Goal: Transaction & Acquisition: Obtain resource

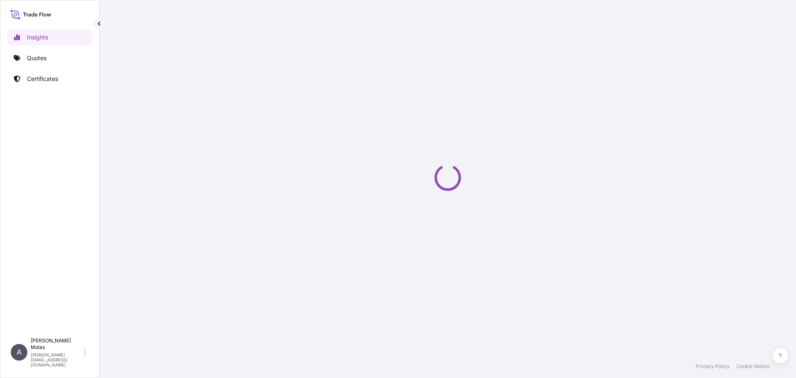
select select "2025"
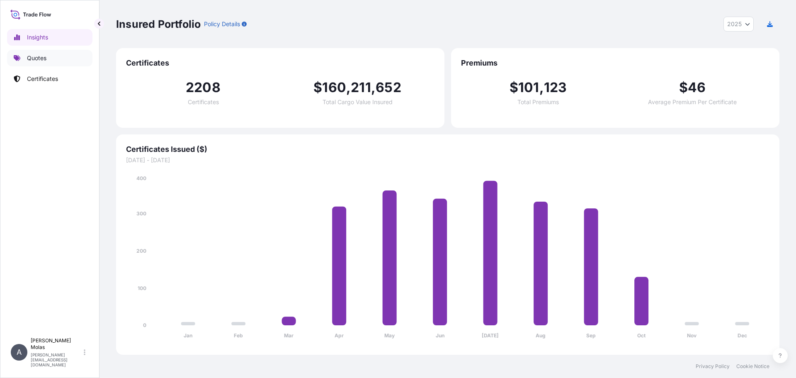
click at [40, 62] on p "Quotes" at bounding box center [36, 58] width 19 height 8
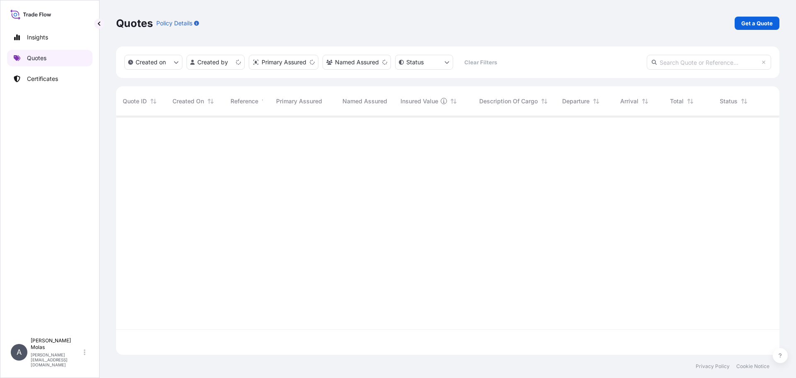
scroll to position [237, 657]
click at [754, 23] on p "Get a Quote" at bounding box center [758, 23] width 32 height 8
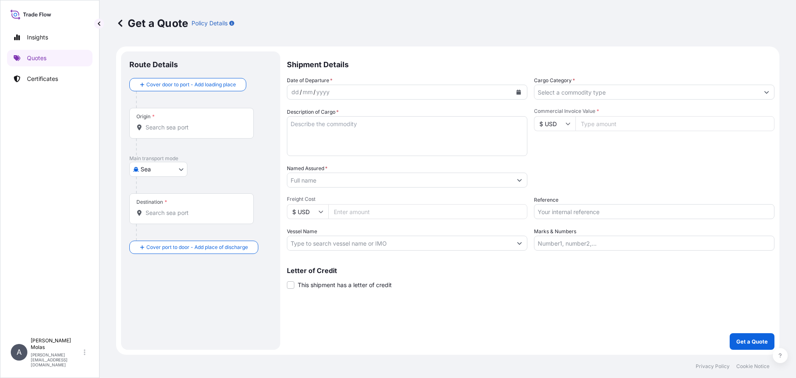
click at [193, 124] on input "Origin *" at bounding box center [195, 127] width 98 height 8
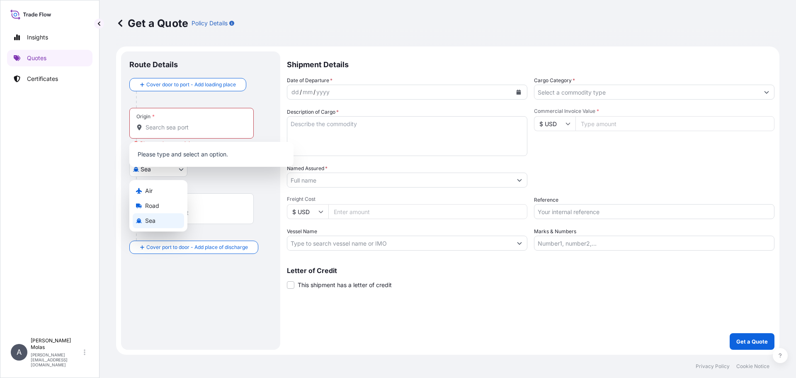
click at [166, 173] on body "0 options available. Insights Quotes Certificates A [PERSON_NAME] [PERSON_NAME]…" at bounding box center [398, 189] width 796 height 378
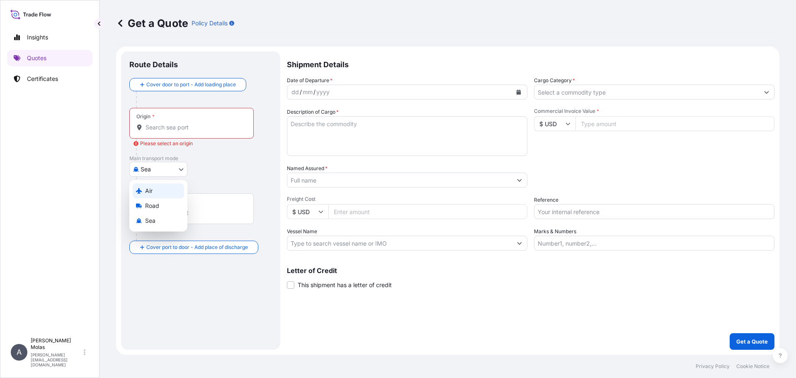
click at [156, 193] on div "Air" at bounding box center [158, 190] width 51 height 15
select select "Air"
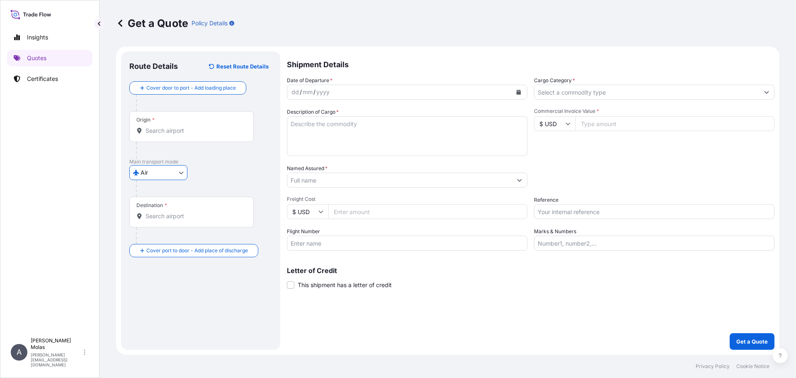
click at [173, 129] on input "Origin *" at bounding box center [195, 131] width 98 height 8
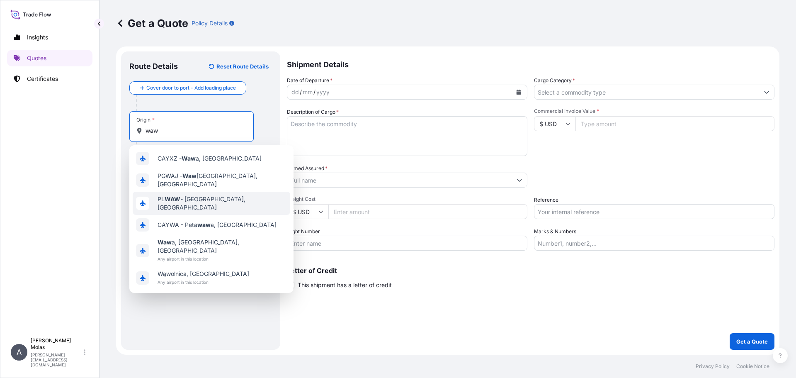
click at [207, 197] on span "PL WAW - [GEOGRAPHIC_DATA], [GEOGRAPHIC_DATA]" at bounding box center [222, 203] width 129 height 17
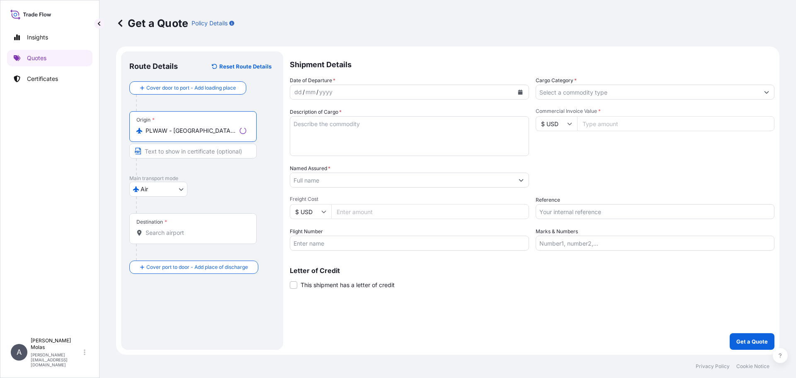
type input "PLWAW - [GEOGRAPHIC_DATA], [GEOGRAPHIC_DATA]"
click at [158, 229] on input "Destination *" at bounding box center [196, 233] width 101 height 8
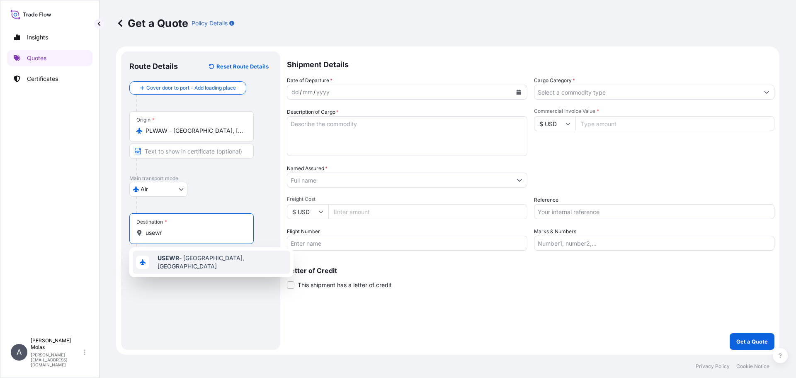
click at [162, 260] on b "USEWR" at bounding box center [169, 257] width 22 height 7
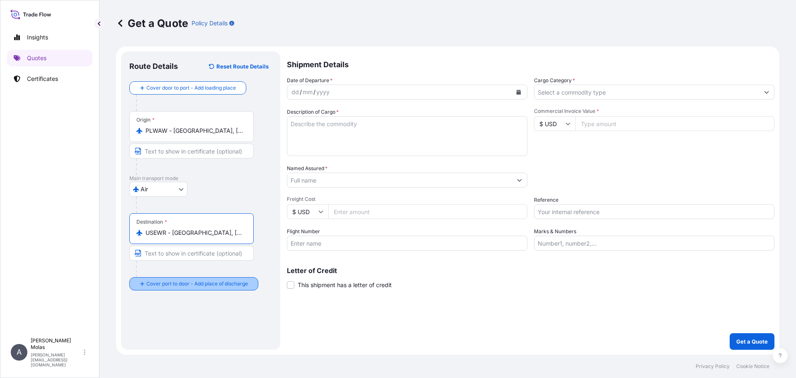
type input "USEWR - [GEOGRAPHIC_DATA], [GEOGRAPHIC_DATA]"
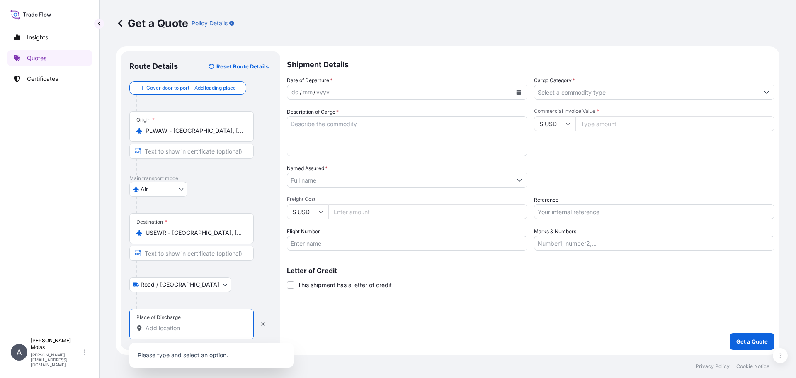
click at [172, 330] on input "Place of Discharge" at bounding box center [195, 328] width 98 height 8
paste input "GARFIELD NJ 07026 US"
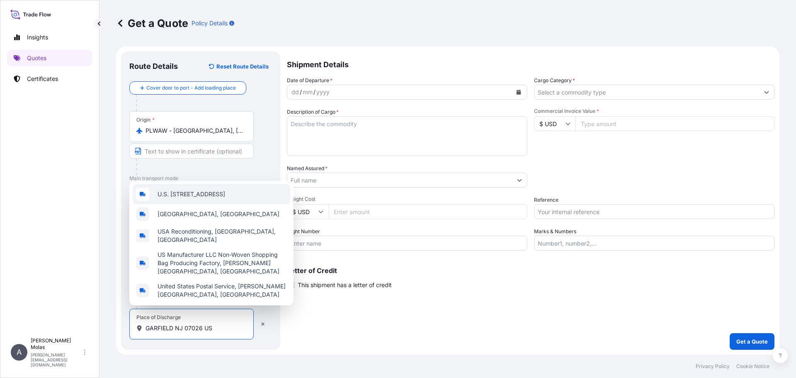
click at [250, 193] on div "U.S. [STREET_ADDRESS]" at bounding box center [212, 194] width 158 height 20
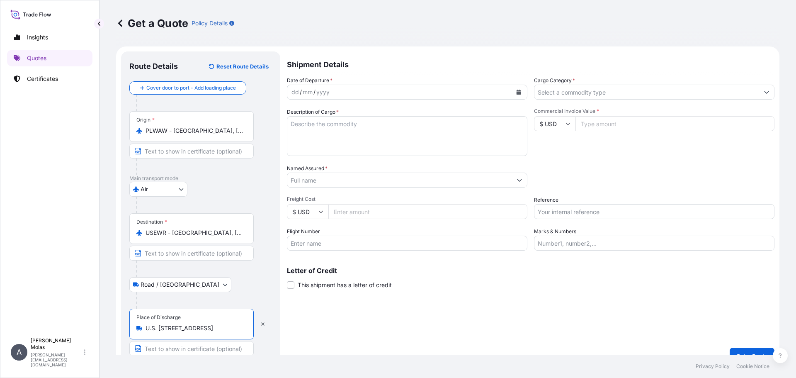
type input "U.S. [STREET_ADDRESS]"
drag, startPoint x: 243, startPoint y: 329, endPoint x: 120, endPoint y: 332, distance: 123.6
click at [120, 332] on form "Route Details Reset Route Details Cover door to port - Add loading place Place …" at bounding box center [448, 207] width 664 height 323
click at [261, 324] on icon "button" at bounding box center [262, 323] width 5 height 5
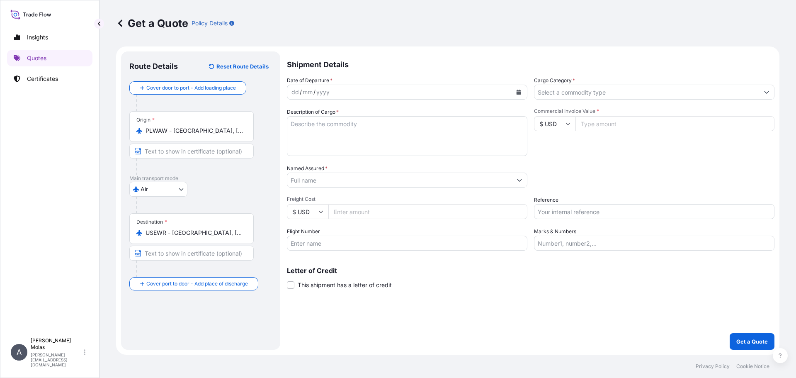
select select "Road / [GEOGRAPHIC_DATA]"
click at [182, 324] on input "Place of Discharge" at bounding box center [195, 328] width 98 height 8
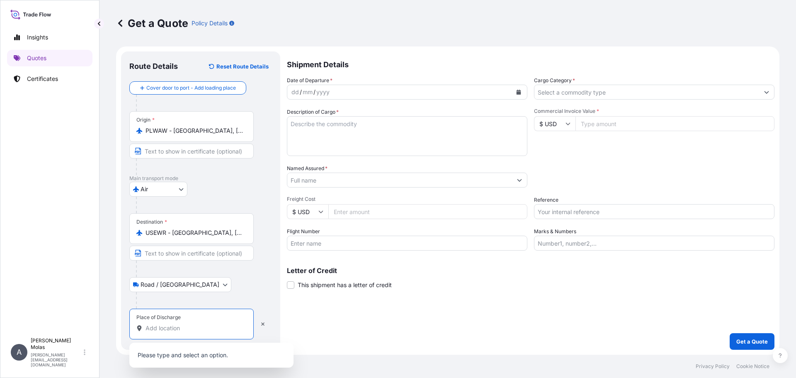
click at [183, 327] on input "Place of Discharge" at bounding box center [195, 328] width 98 height 8
paste input "GARFIELD NJ 07026 US"
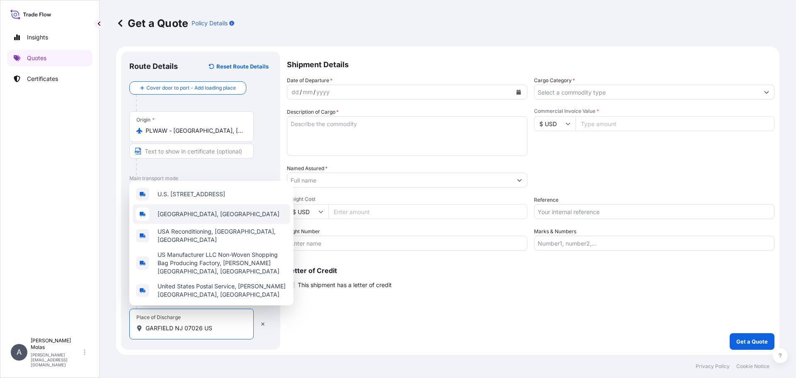
click at [205, 215] on span "[GEOGRAPHIC_DATA], [GEOGRAPHIC_DATA]" at bounding box center [219, 214] width 122 height 8
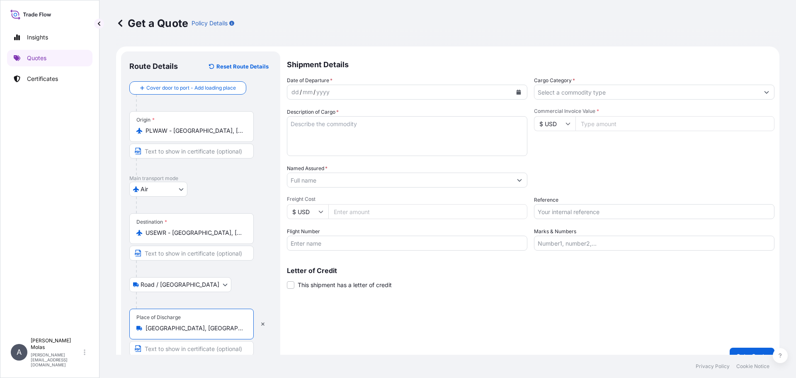
type input "[GEOGRAPHIC_DATA], [GEOGRAPHIC_DATA]"
click at [429, 330] on div "Shipment Details Date of Departure * dd / mm / yyyy Cargo Category * Descriptio…" at bounding box center [531, 207] width 488 height 313
click at [332, 94] on div "dd / mm / yyyy" at bounding box center [399, 92] width 225 height 15
click at [521, 93] on button "Calendar" at bounding box center [518, 91] width 13 height 13
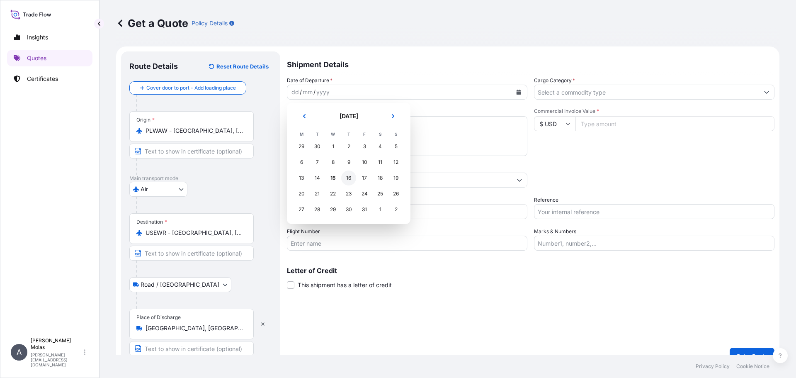
click at [349, 178] on div "16" at bounding box center [348, 177] width 15 height 15
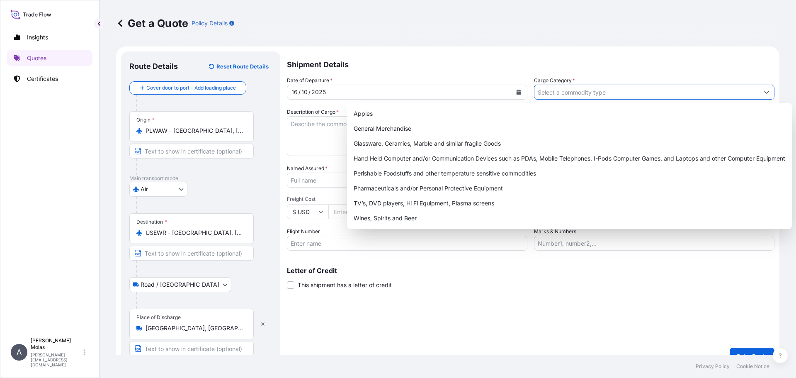
click at [595, 92] on input "Cargo Category *" at bounding box center [647, 92] width 225 height 15
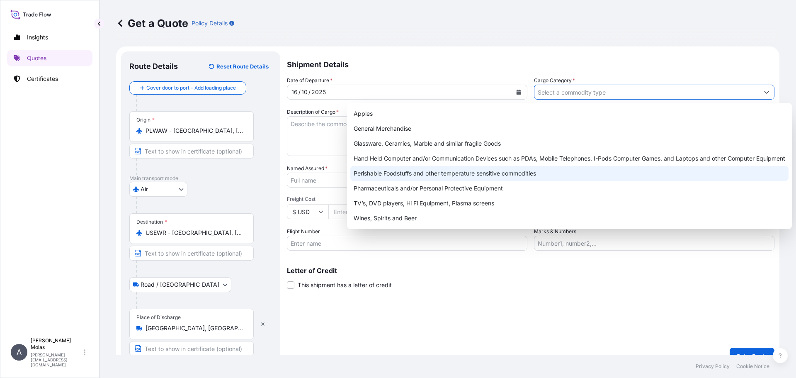
click at [449, 172] on div "Perishable Foodstuffs and other temperature sensitive commodities" at bounding box center [569, 173] width 438 height 15
type input "Perishable Foodstuffs and other temperature sensitive commodities"
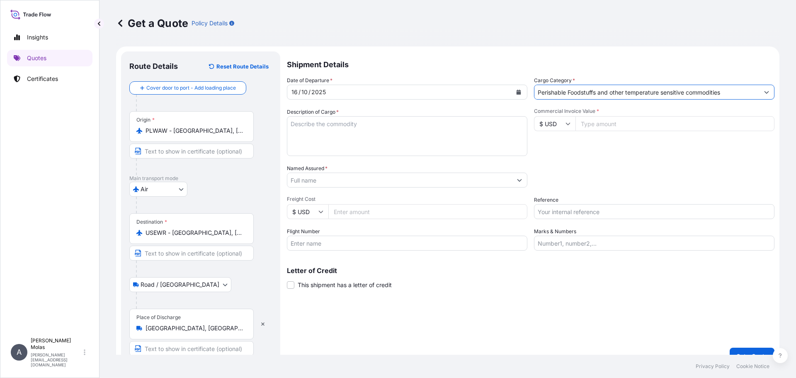
click at [370, 117] on textarea "Description of Cargo *" at bounding box center [407, 136] width 241 height 40
click at [415, 18] on div "Get a Quote Policy Details" at bounding box center [448, 23] width 664 height 13
click at [358, 139] on textarea "Description of Cargo *" at bounding box center [407, 136] width 241 height 40
click at [356, 127] on textarea "Dairy - cheese and yogurts" at bounding box center [407, 136] width 241 height 40
click at [427, 127] on textarea "Dairy - cheese and yogurts" at bounding box center [407, 136] width 241 height 40
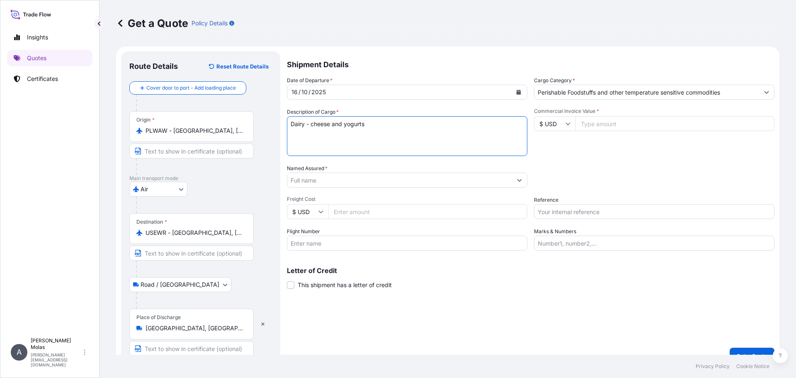
type textarea "Dairy - cheese and yogurts"
drag, startPoint x: 596, startPoint y: 118, endPoint x: 310, endPoint y: 102, distance: 286.2
click at [596, 117] on input "Commercial Invoice Value *" at bounding box center [675, 123] width 199 height 15
click at [610, 123] on input "Commercial Invoice Value *" at bounding box center [675, 123] width 199 height 15
type input "6962.40"
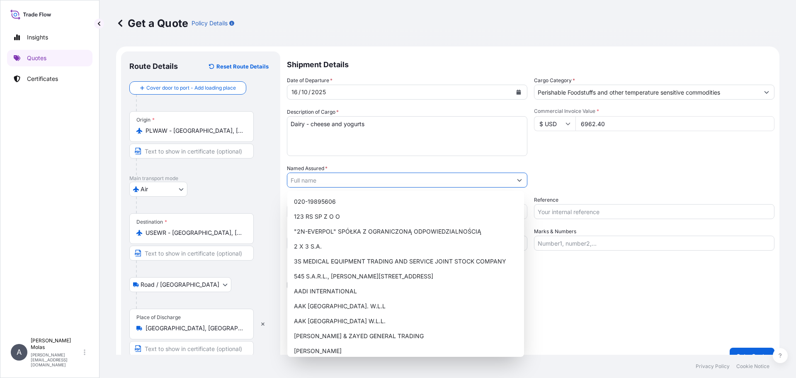
click at [326, 181] on input "Named Assured *" at bounding box center [399, 180] width 225 height 15
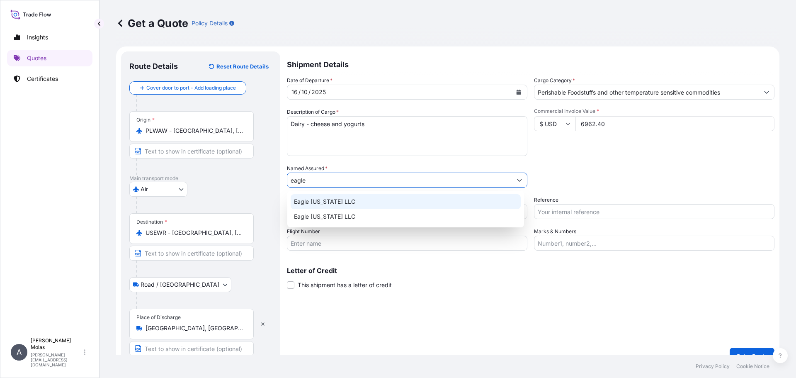
click at [341, 197] on span "Eagle [US_STATE] LLC" at bounding box center [324, 201] width 61 height 8
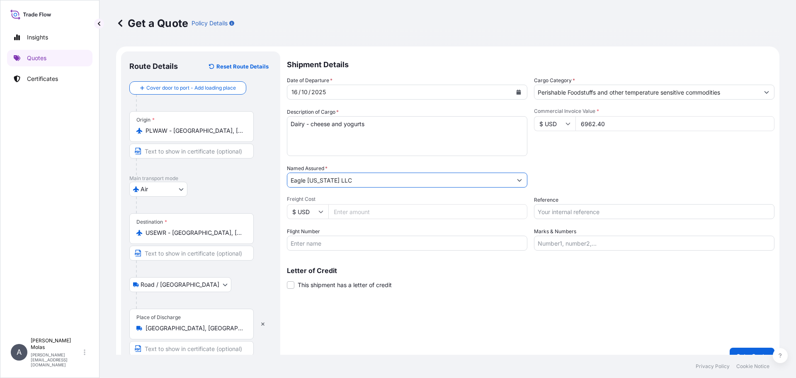
type input "Eagle [US_STATE] LLC"
click at [565, 213] on input "Reference" at bounding box center [654, 211] width 241 height 15
click at [565, 214] on input "AWB:" at bounding box center [654, 211] width 241 height 15
paste input "38510043"
type input "AWB: 080-38510043"
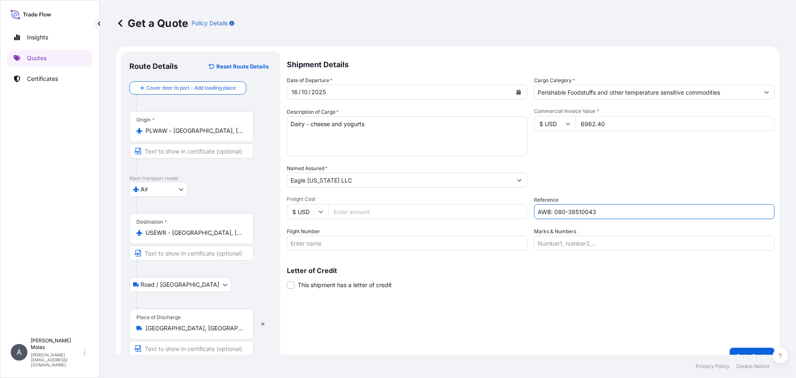
click at [582, 176] on div "Packing Category Type to search a container mode Please select a primary mode o…" at bounding box center [654, 175] width 241 height 23
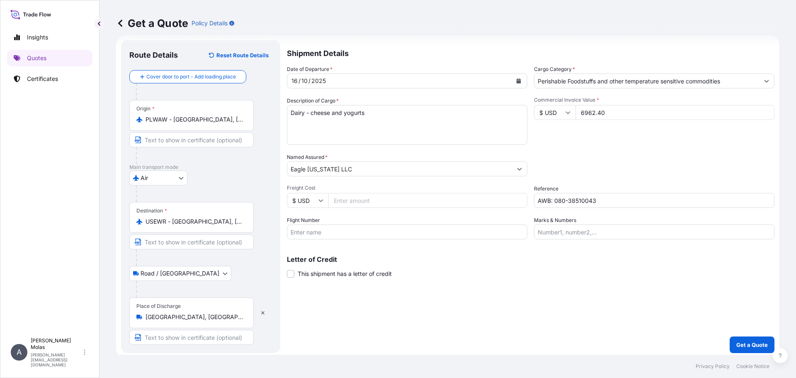
scroll to position [15, 0]
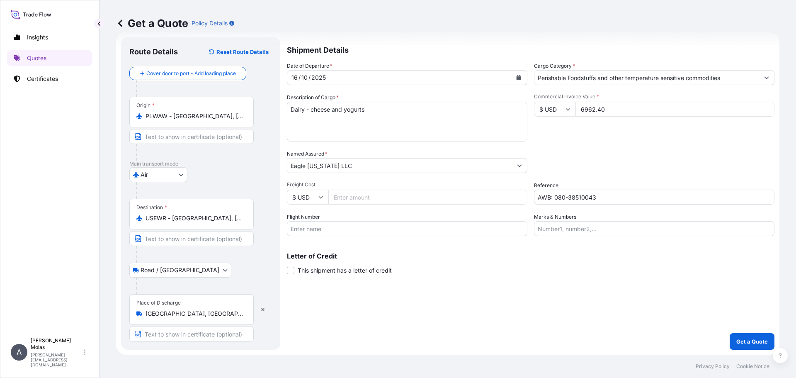
click at [367, 112] on textarea "Dairy - cheese and yogurts" at bounding box center [407, 122] width 241 height 40
click at [382, 113] on textarea "Dairy - cheese and yogurts" at bounding box center [407, 122] width 241 height 40
paste textarea "IFSEKS2500013116"
click at [420, 121] on textarea "Dairy - cheese and yogurts Commercial Invoice: IFSEKS2500013116" at bounding box center [407, 122] width 241 height 40
click at [399, 119] on textarea "Dairy - cheese and yogurts Commercial Invoice: IFSEKS2500013116" at bounding box center [407, 122] width 241 height 40
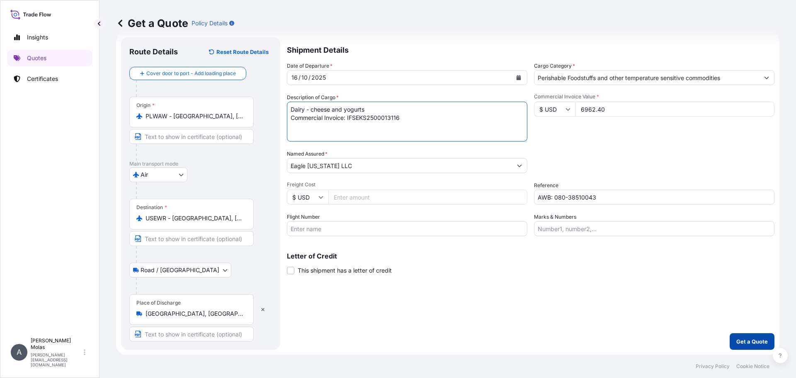
type textarea "Dairy - cheese and yogurts Commercial Invoice: IFSEKS2500013116"
click at [740, 337] on p "Get a Quote" at bounding box center [753, 341] width 32 height 8
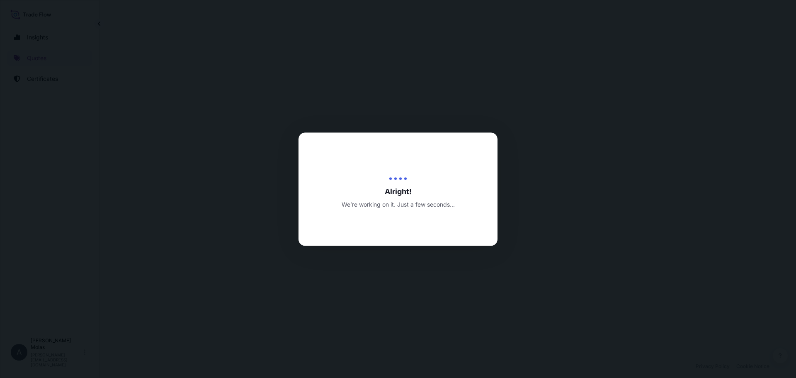
select select "Air"
select select "Road / [GEOGRAPHIC_DATA]"
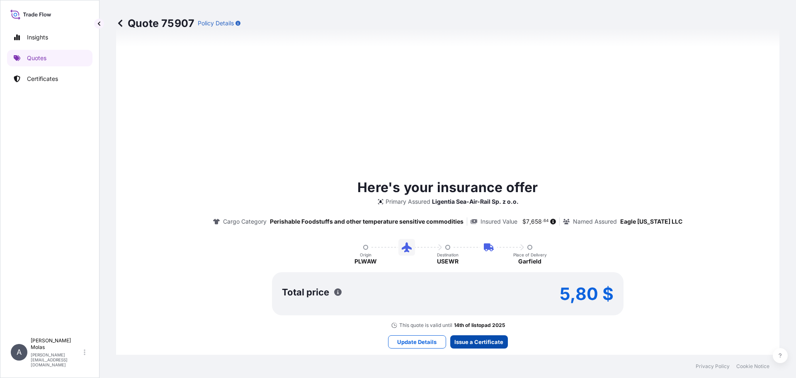
scroll to position [457, 0]
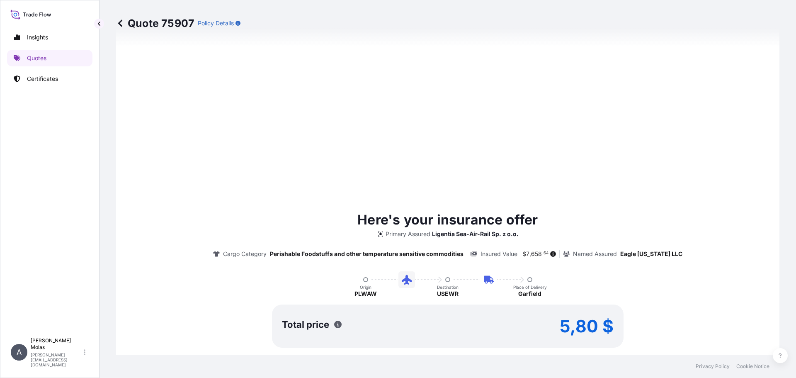
type input "[DATE]"
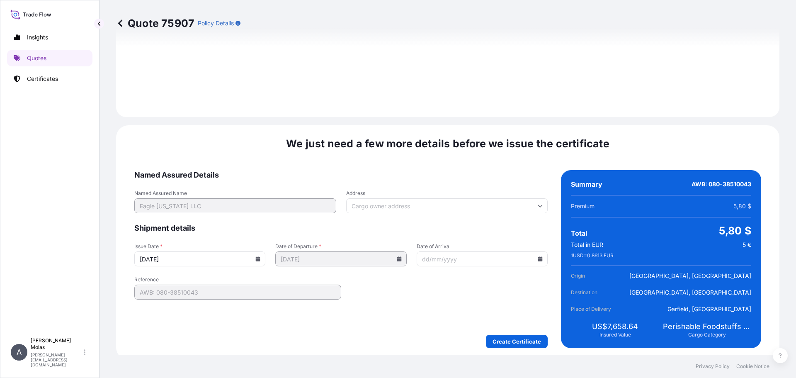
scroll to position [1018, 0]
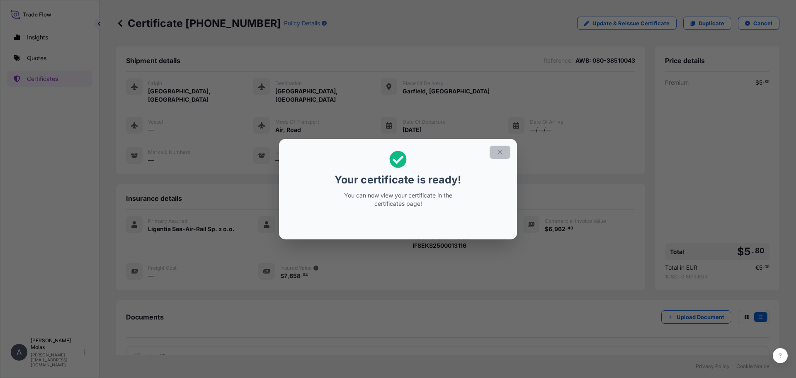
click at [501, 153] on icon "button" at bounding box center [499, 151] width 7 height 7
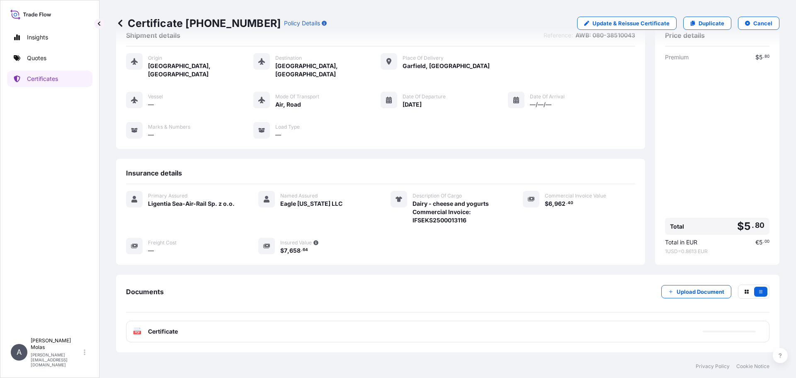
scroll to position [51, 0]
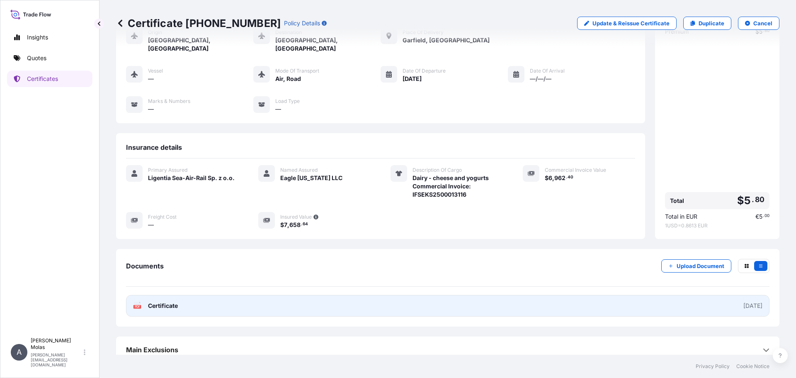
click at [627, 295] on link "PDF Certificate [DATE]" at bounding box center [448, 306] width 644 height 22
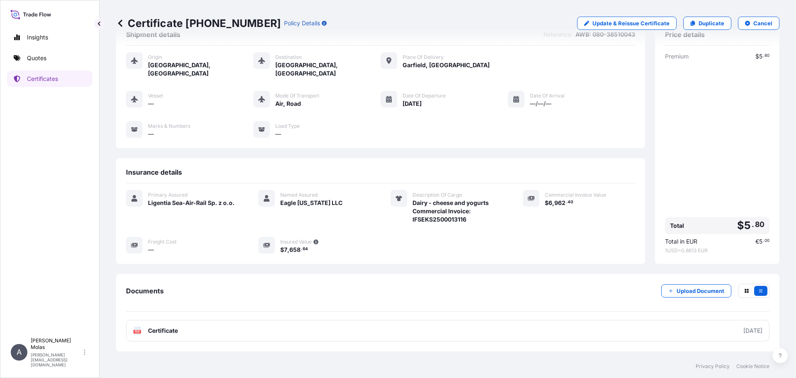
scroll to position [0, 0]
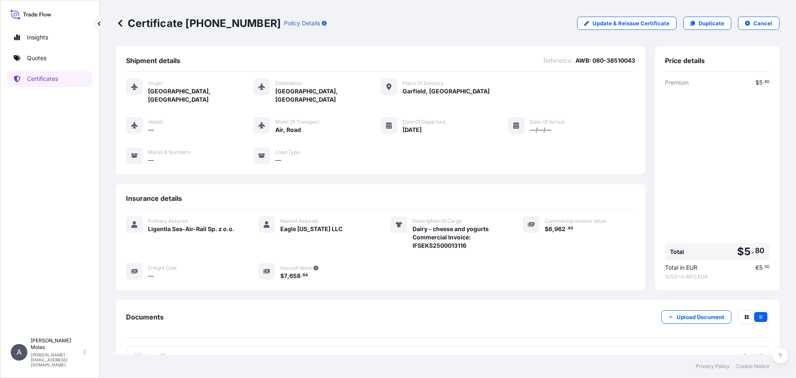
click at [40, 55] on p "Quotes" at bounding box center [36, 58] width 19 height 8
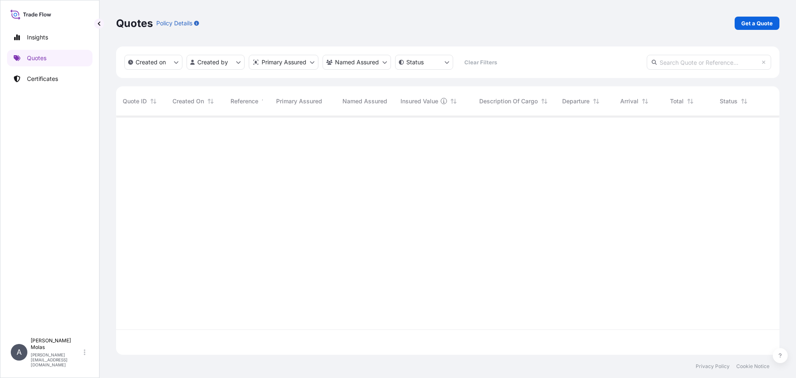
scroll to position [237, 657]
click at [757, 24] on p "Get a Quote" at bounding box center [758, 23] width 32 height 8
select select "Sea"
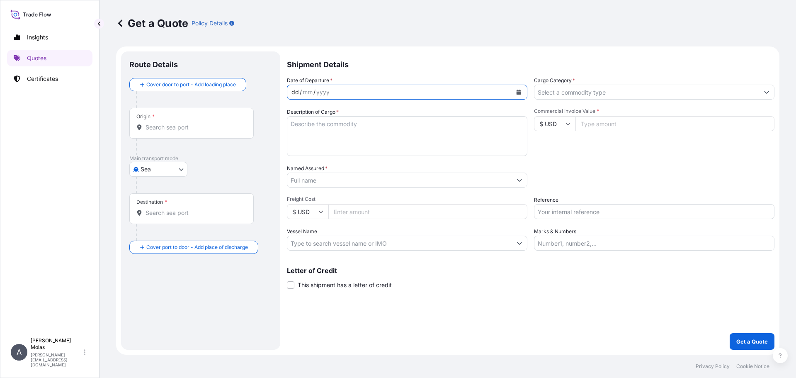
click at [353, 91] on div "dd / mm / yyyy" at bounding box center [399, 92] width 225 height 15
click at [520, 90] on icon "Calendar" at bounding box center [519, 92] width 5 height 5
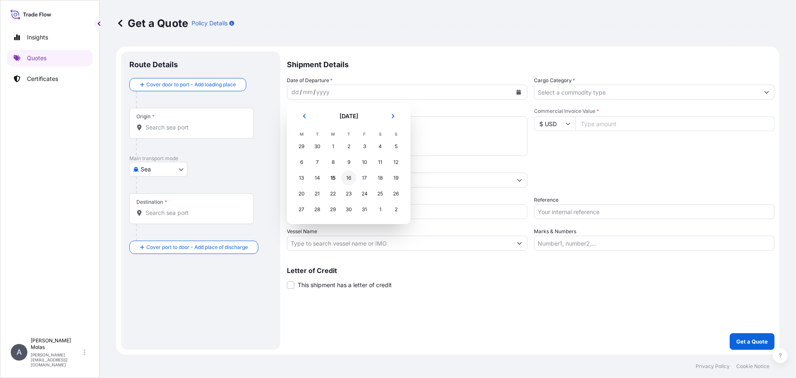
click at [352, 179] on div "16" at bounding box center [348, 177] width 15 height 15
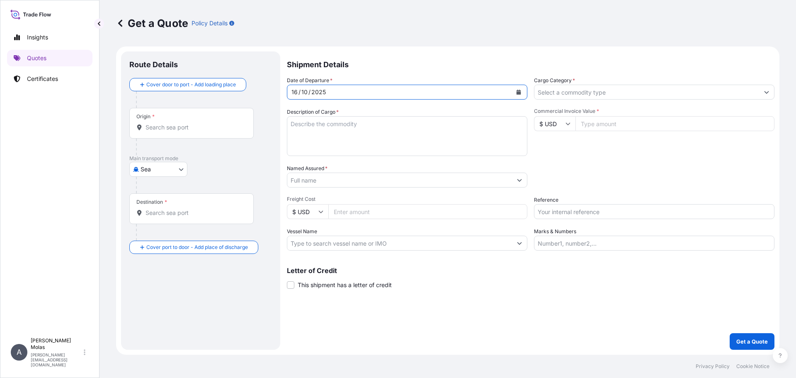
click at [603, 97] on input "Cargo Category *" at bounding box center [647, 92] width 225 height 15
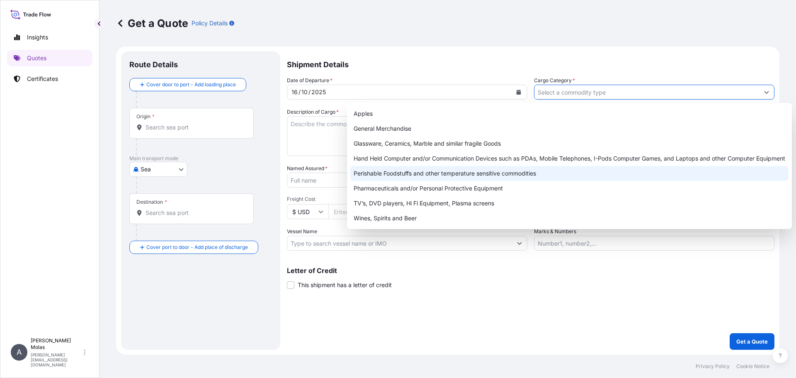
click at [471, 177] on div "Perishable Foodstuffs and other temperature sensitive commodities" at bounding box center [569, 173] width 438 height 15
type input "Perishable Foodstuffs and other temperature sensitive commodities"
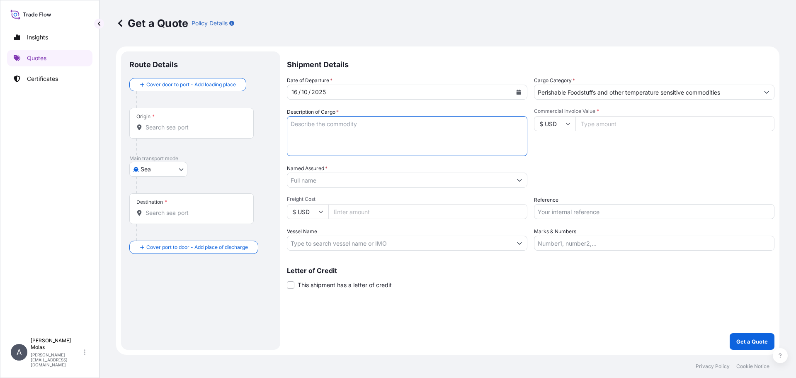
click at [330, 134] on textarea "Description of Cargo *" at bounding box center [407, 136] width 241 height 40
click at [309, 136] on textarea "Dairy - cheese and yogurts" at bounding box center [407, 136] width 241 height 40
drag, startPoint x: 338, startPoint y: 131, endPoint x: 358, endPoint y: 129, distance: 20.4
click at [341, 131] on textarea "Dairy - cheese and yogurts" at bounding box center [407, 136] width 241 height 40
click at [382, 124] on textarea "Dairy - cheese and yogurts" at bounding box center [407, 136] width 241 height 40
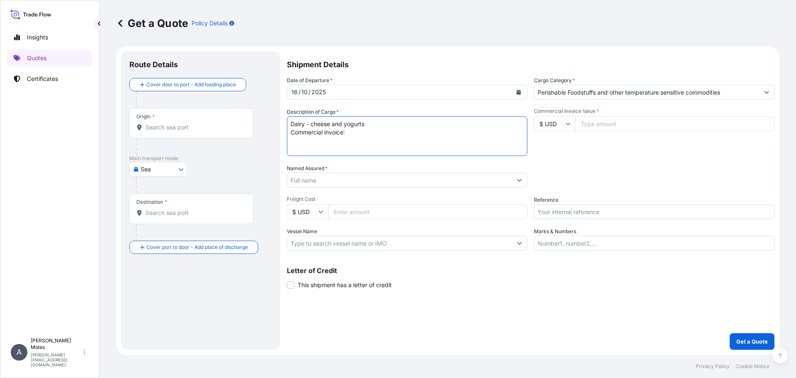
paste textarea "25000181FE00200"
type textarea "Dairy - cheese and yogurts Commercial invoice: 25000181FE00200"
click at [566, 122] on icon at bounding box center [568, 123] width 5 height 5
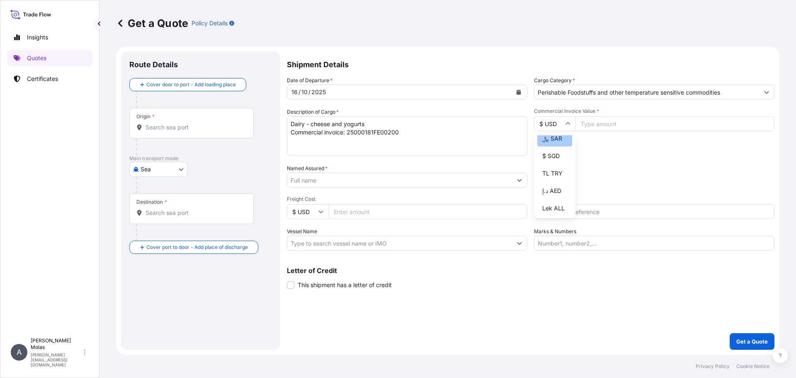
scroll to position [249, 0]
click at [550, 149] on div "zł PLN" at bounding box center [555, 142] width 35 height 16
type input "zł PLN"
click at [623, 123] on input "Commercial Invoice Value *" at bounding box center [675, 123] width 199 height 15
type input "17395.20"
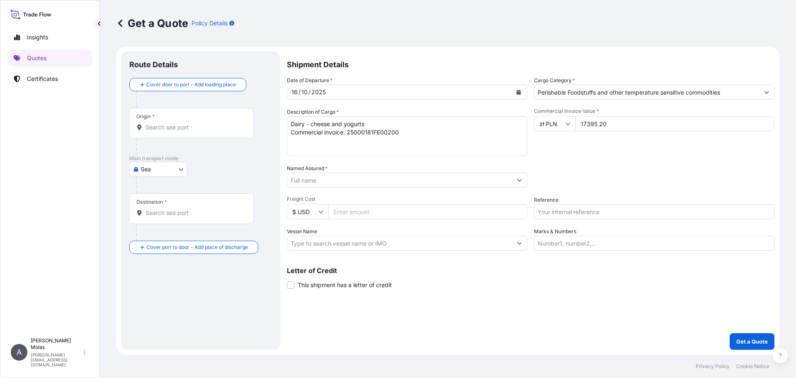
click at [620, 144] on div "Commercial Invoice Value * zł PLN 17395.20" at bounding box center [654, 132] width 241 height 48
click at [341, 180] on input "Named Assured *" at bounding box center [399, 180] width 225 height 15
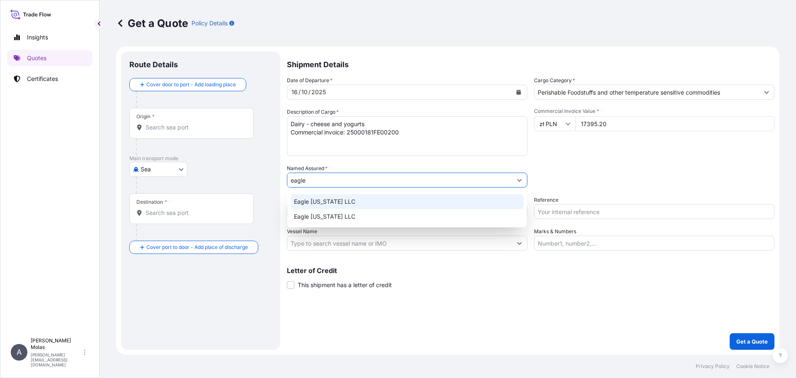
click at [322, 197] on div "Eagle [US_STATE] LLC" at bounding box center [407, 201] width 233 height 15
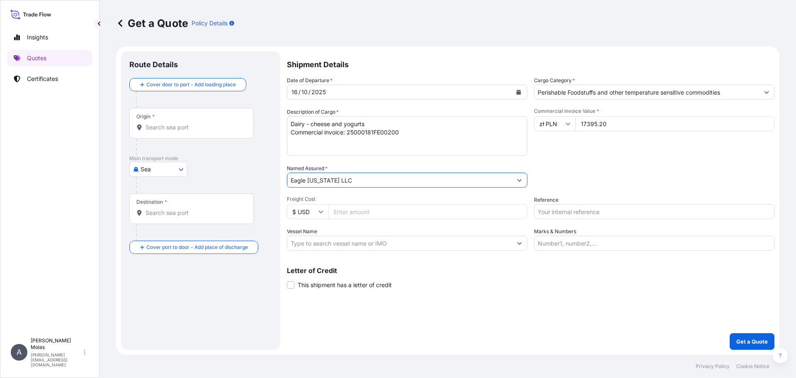
type input "Eagle [US_STATE] LLC"
drag, startPoint x: 595, startPoint y: 180, endPoint x: 591, endPoint y: 180, distance: 4.2
click at [594, 180] on div "Packing Category Type to search a container mode Please select a primary mode o…" at bounding box center [654, 175] width 241 height 23
click at [616, 216] on input "Reference" at bounding box center [654, 211] width 241 height 15
paste input "38510043"
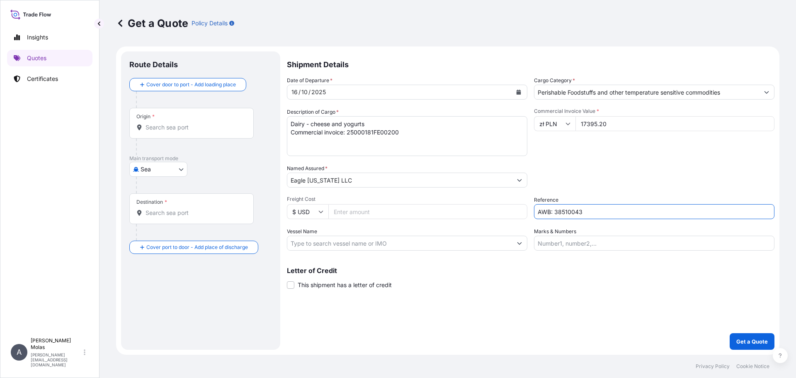
click at [556, 211] on input "AWB: 38510043" at bounding box center [654, 211] width 241 height 15
type input "AWB: 080-38510043"
click at [748, 340] on p "Get a Quote" at bounding box center [753, 341] width 32 height 8
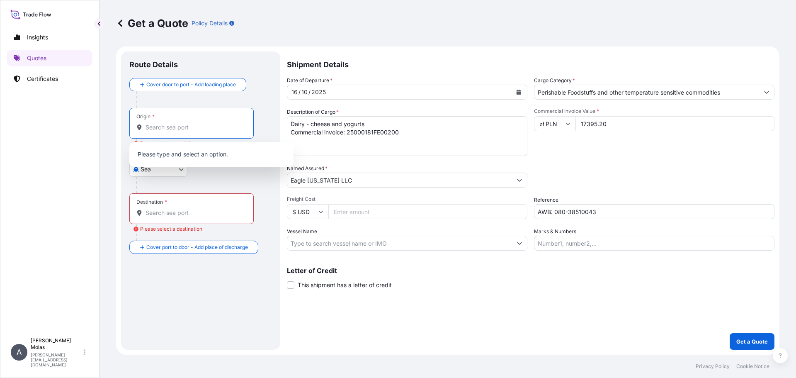
click at [169, 125] on input "Origin * Please select an origin" at bounding box center [195, 127] width 98 height 8
drag, startPoint x: 139, startPoint y: 125, endPoint x: 127, endPoint y: 124, distance: 12.9
click at [127, 125] on div "Route Details Cover door to port - Add loading place Place of loading Road / [G…" at bounding box center [200, 200] width 159 height 298
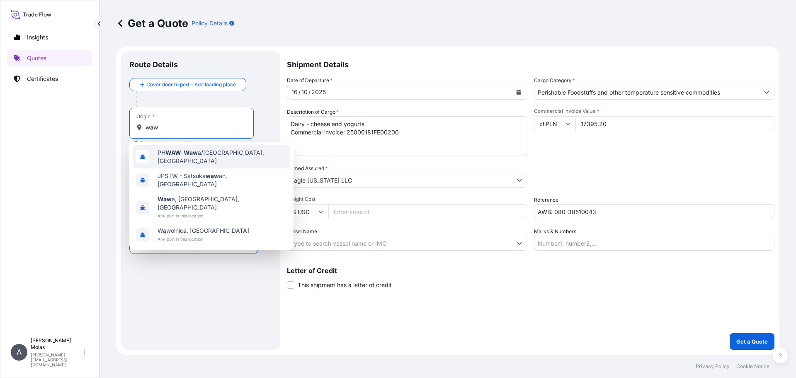
type input "waw"
click at [106, 124] on div "Get a Quote Policy Details Route Details Cover door to port - Add loading place…" at bounding box center [448, 177] width 697 height 355
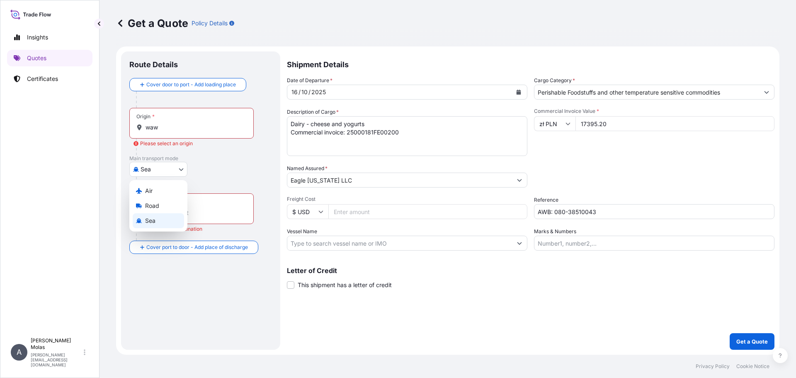
click at [173, 167] on body "4 options available. Insights Quotes Certificates A [PERSON_NAME] [PERSON_NAME]…" at bounding box center [398, 189] width 796 height 378
click at [154, 187] on div "Air" at bounding box center [158, 190] width 51 height 15
select select "Air"
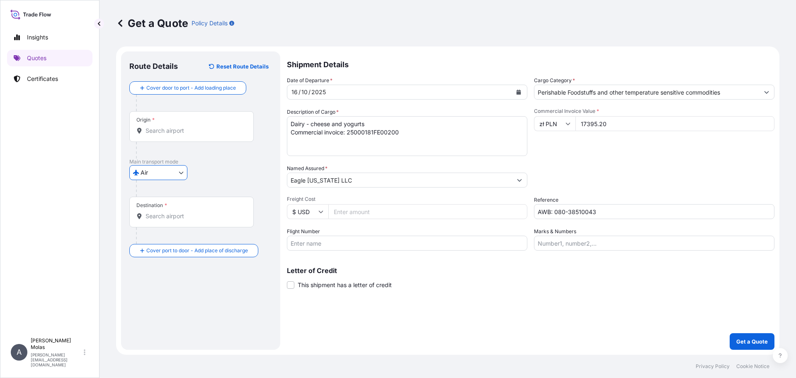
click at [165, 132] on input "Origin *" at bounding box center [195, 131] width 98 height 8
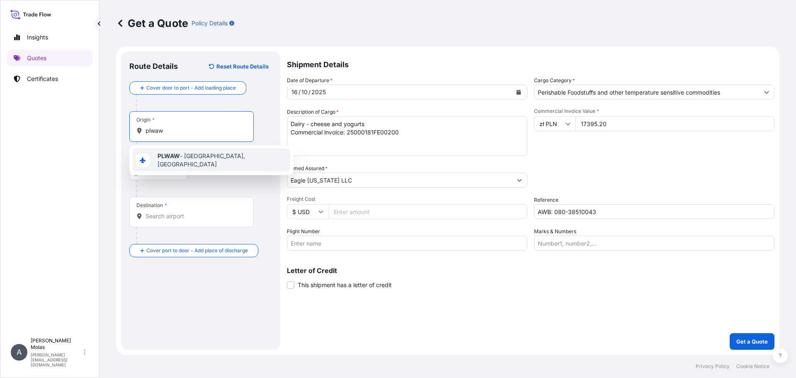
click at [167, 158] on b "PLWAW" at bounding box center [169, 155] width 22 height 7
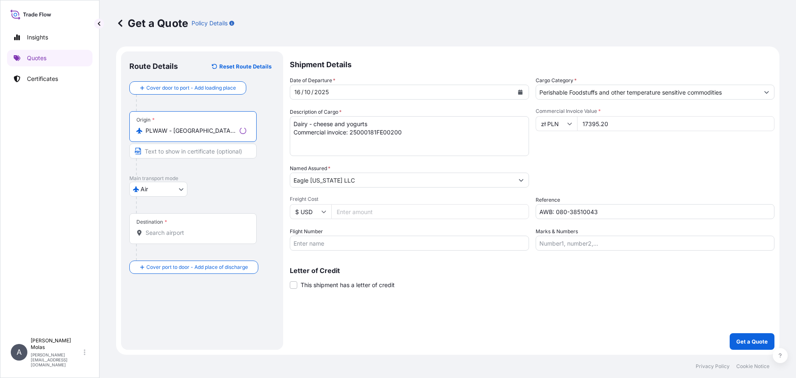
type input "PLWAW - [GEOGRAPHIC_DATA], [GEOGRAPHIC_DATA]"
click at [162, 226] on div "Destination *" at bounding box center [192, 228] width 127 height 31
click at [162, 229] on input "Destination *" at bounding box center [196, 233] width 101 height 8
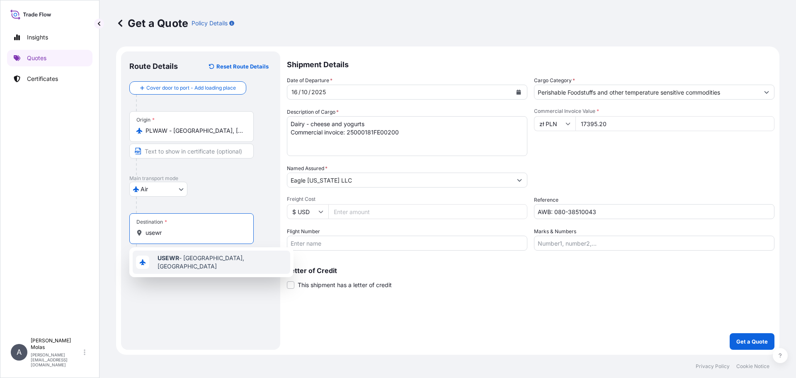
click at [170, 255] on div "USEWR - [GEOGRAPHIC_DATA], [GEOGRAPHIC_DATA]" at bounding box center [212, 262] width 158 height 23
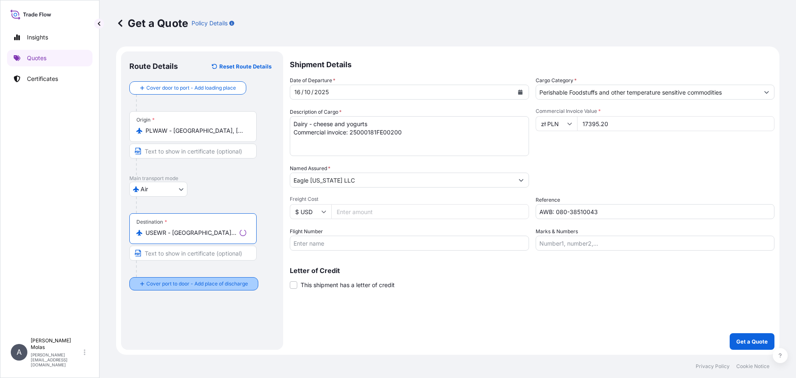
type input "USEWR - [GEOGRAPHIC_DATA], [GEOGRAPHIC_DATA]"
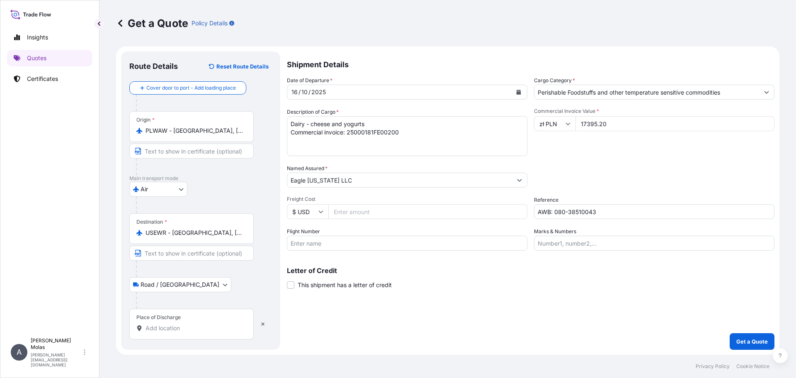
click at [180, 324] on input "Place of Discharge" at bounding box center [195, 328] width 98 height 8
paste input "GARFIELD NJ 07026 US"
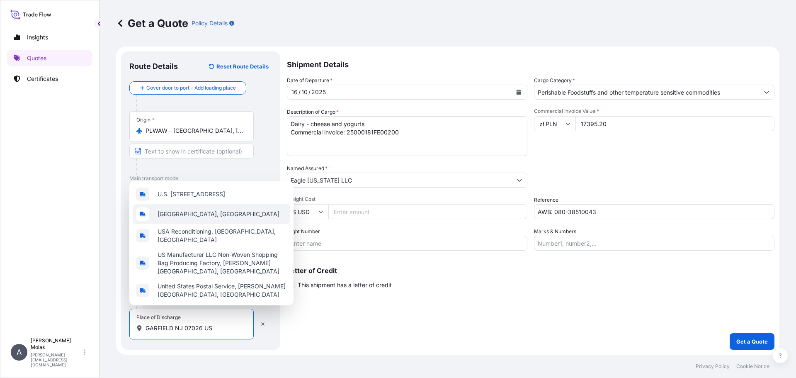
click at [210, 212] on span "[GEOGRAPHIC_DATA], [GEOGRAPHIC_DATA]" at bounding box center [219, 214] width 122 height 8
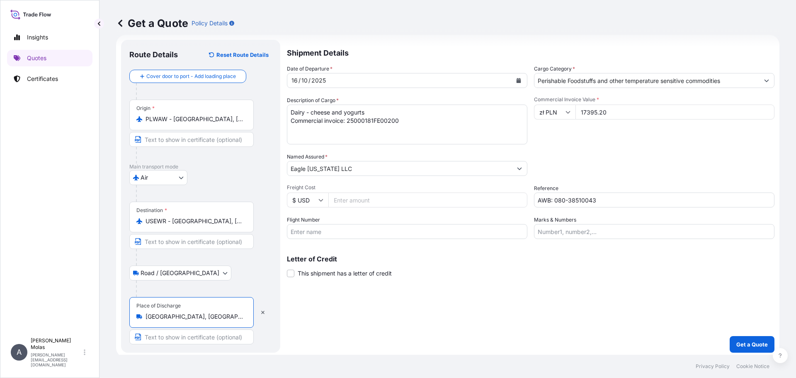
scroll to position [15, 0]
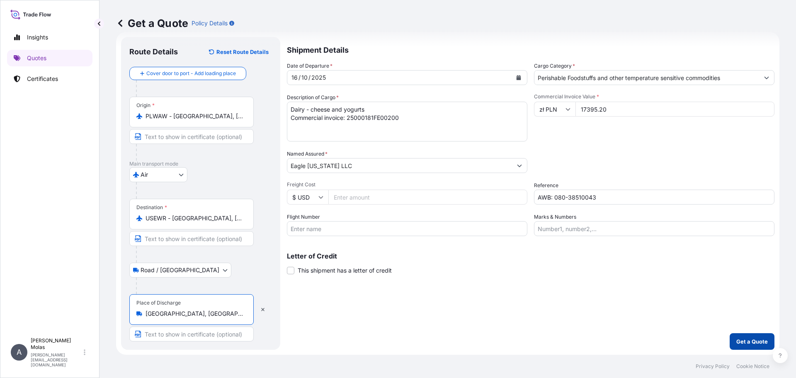
type input "[GEOGRAPHIC_DATA], [GEOGRAPHIC_DATA]"
click at [749, 344] on p "Get a Quote" at bounding box center [753, 341] width 32 height 8
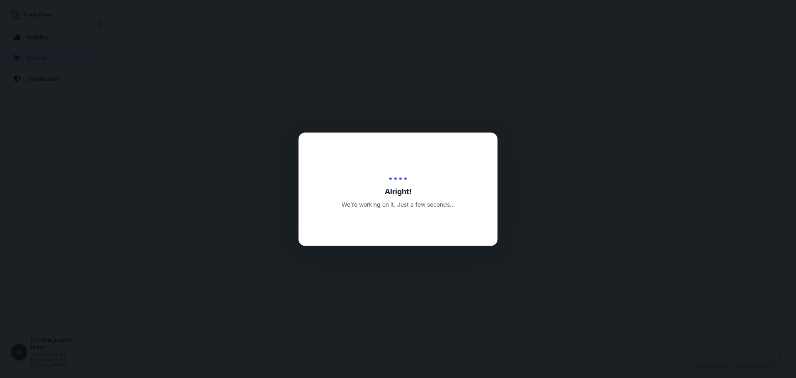
select select "Air"
select select "Road / [GEOGRAPHIC_DATA]"
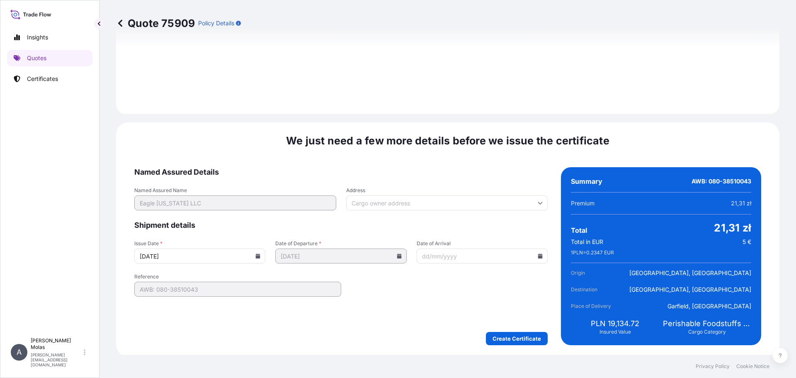
scroll to position [1018, 0]
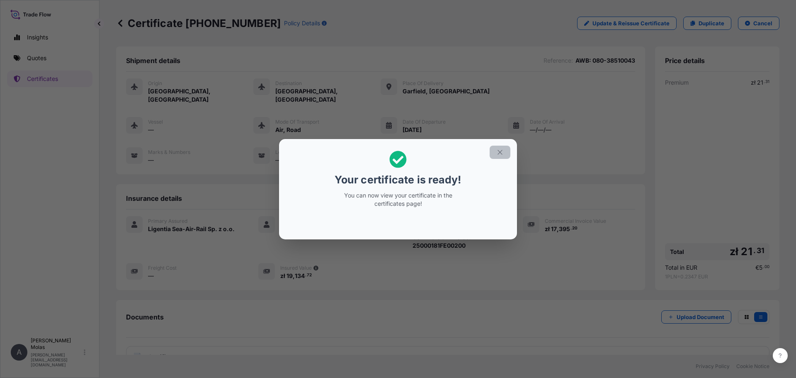
click at [500, 154] on icon "button" at bounding box center [499, 151] width 7 height 7
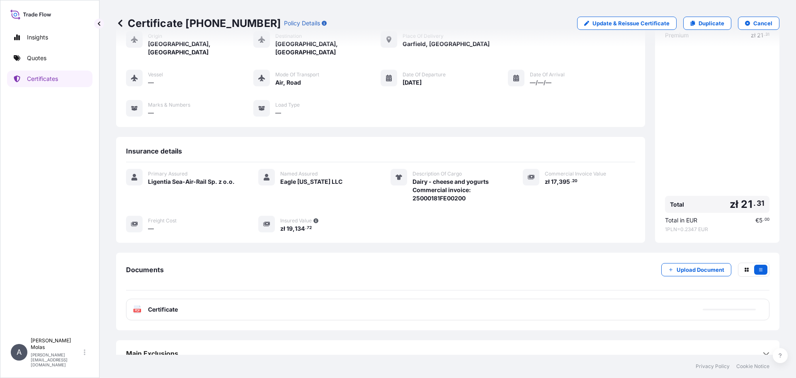
scroll to position [51, 0]
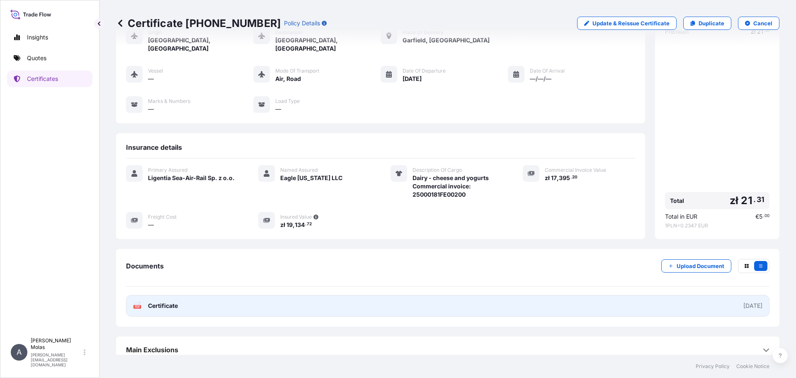
click at [579, 295] on link "PDF Certificate [DATE]" at bounding box center [448, 306] width 644 height 22
